Goal: Task Accomplishment & Management: Use online tool/utility

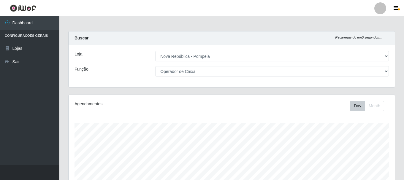
select select "64"
select select "22"
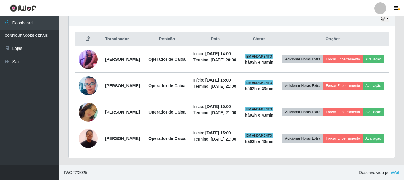
scroll to position [123, 326]
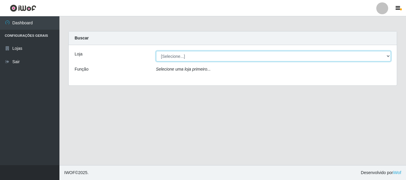
drag, startPoint x: 387, startPoint y: 56, endPoint x: 381, endPoint y: 53, distance: 6.6
click at [387, 56] on select "[Selecione...] [GEOGRAPHIC_DATA] [GEOGRAPHIC_DATA]" at bounding box center [273, 56] width 235 height 10
select select "64"
click at [156, 51] on select "[Selecione...] [GEOGRAPHIC_DATA] [GEOGRAPHIC_DATA]" at bounding box center [273, 56] width 235 height 10
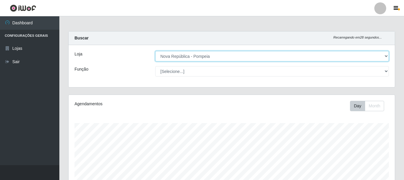
scroll to position [123, 326]
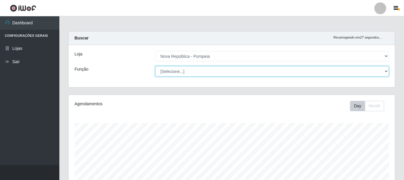
drag, startPoint x: 386, startPoint y: 70, endPoint x: 378, endPoint y: 71, distance: 7.5
click at [386, 70] on select "[Selecione...] Balconista Operador de Caixa Recepcionista Repositor" at bounding box center [272, 71] width 234 height 10
select select "22"
click at [155, 66] on select "[Selecione...] Balconista Operador de Caixa Recepcionista Repositor" at bounding box center [272, 71] width 234 height 10
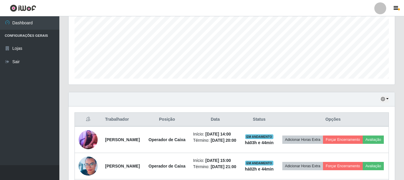
scroll to position [134, 0]
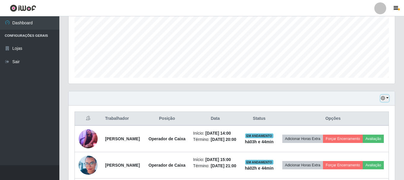
click at [389, 98] on button "button" at bounding box center [385, 98] width 8 height 7
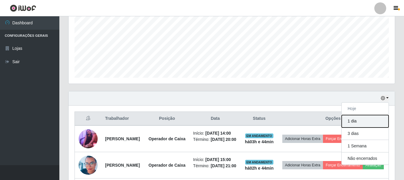
click at [364, 120] on button "1 dia" at bounding box center [365, 121] width 47 height 12
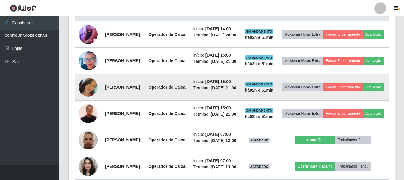
scroll to position [249, 0]
